Goal: Information Seeking & Learning: Learn about a topic

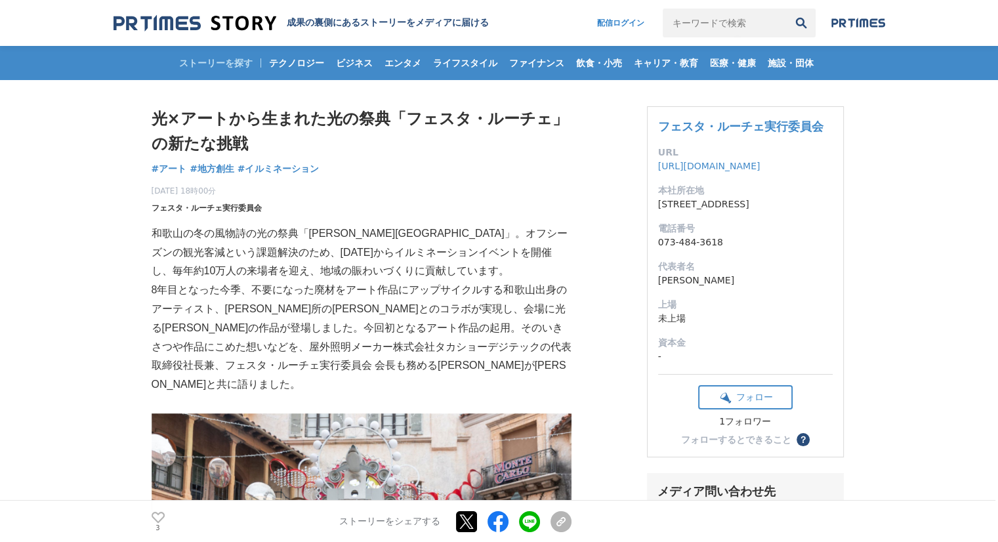
click at [211, 208] on span "フェスタ・ルーチェ実行委員会" at bounding box center [207, 208] width 110 height 12
